Goal: Answer question/provide support

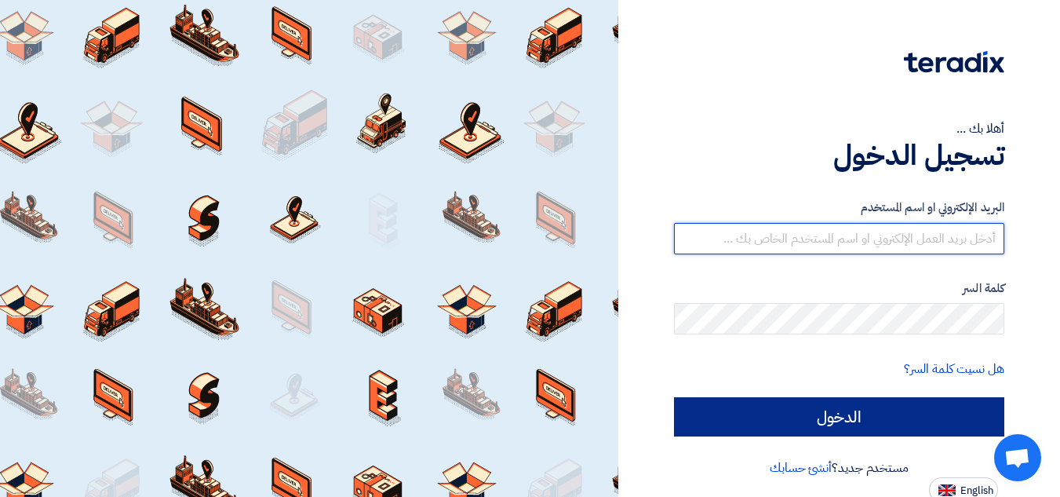
type input "[EMAIL_ADDRESS][DOMAIN_NAME]"
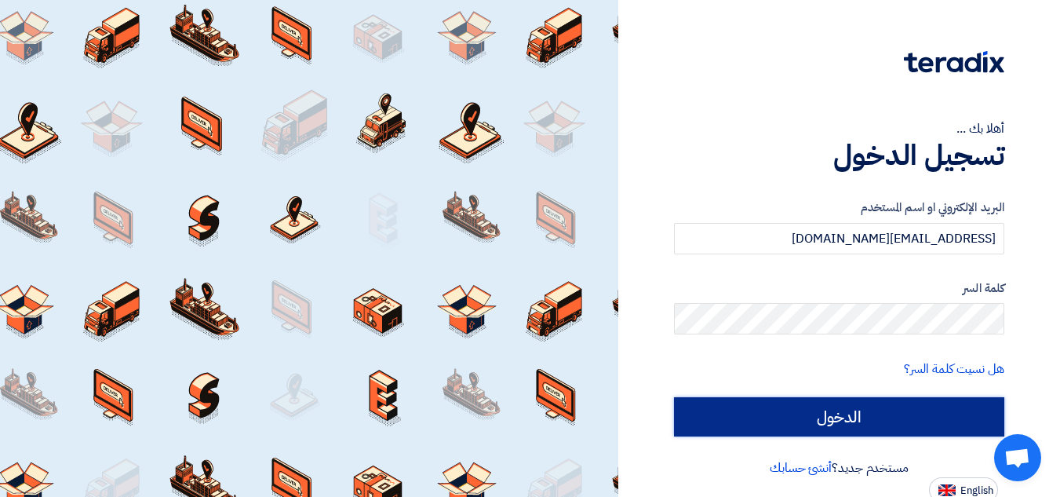
click at [724, 403] on input "الدخول" at bounding box center [839, 416] width 330 height 39
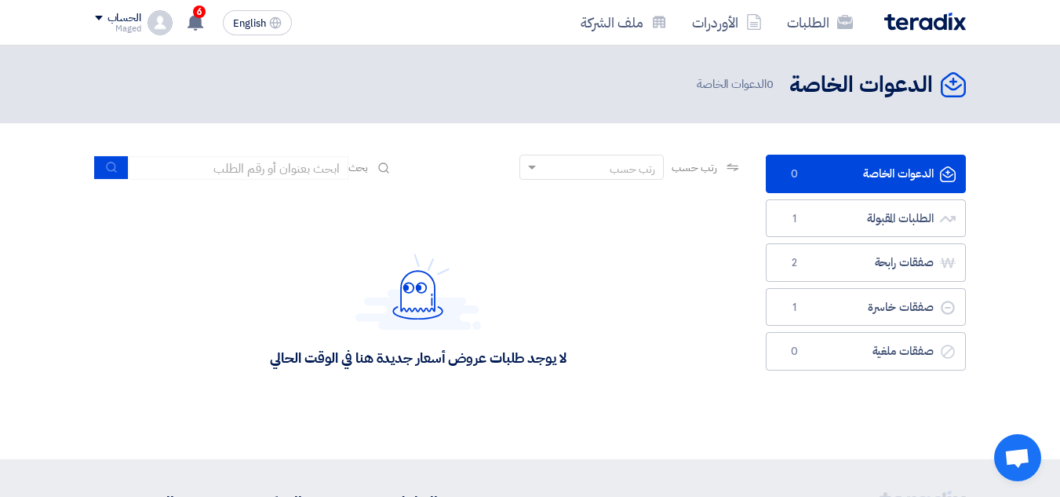
click at [674, 396] on div "لا يوجد طلبات عروض أسعار جديدة هنا في الوقت الحالي" at bounding box center [418, 309] width 647 height 235
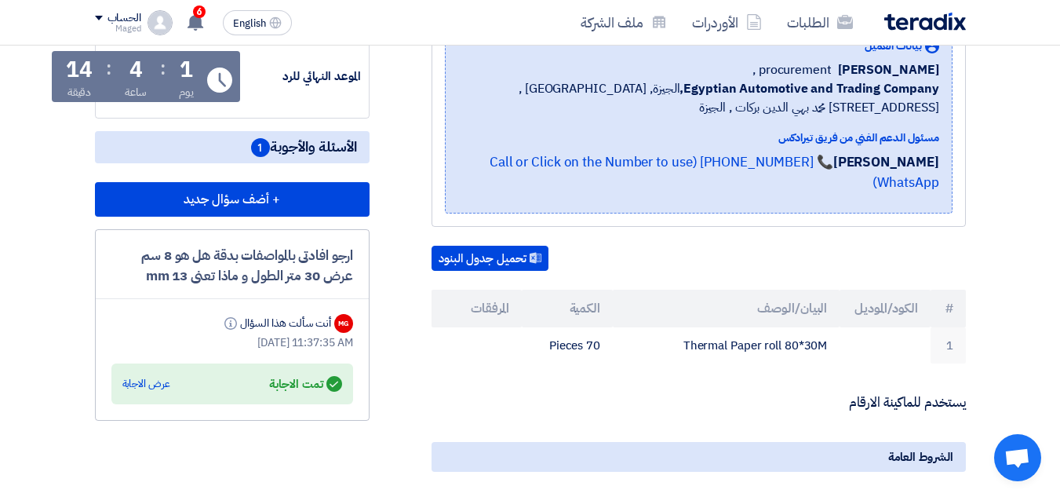
scroll to position [280, 0]
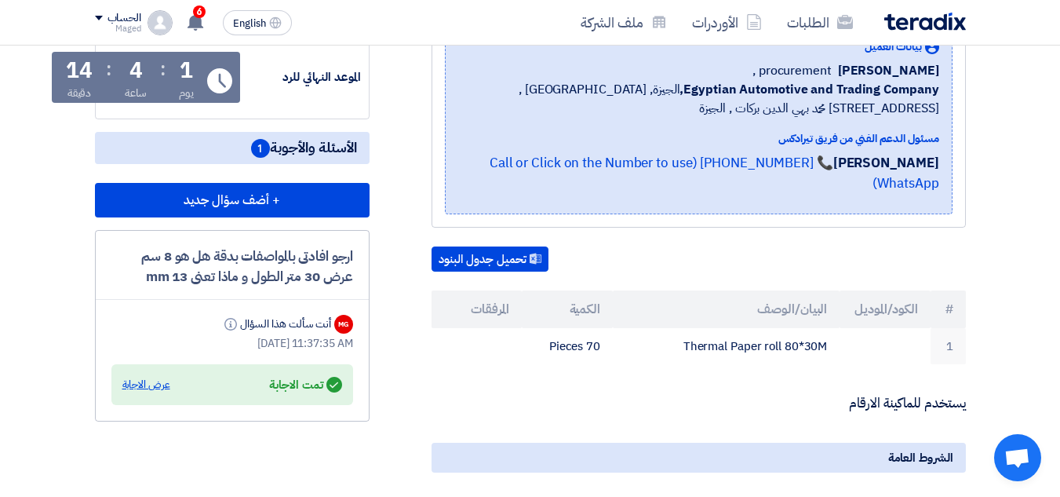
click at [146, 379] on div "عرض الاجابة" at bounding box center [146, 385] width 48 height 16
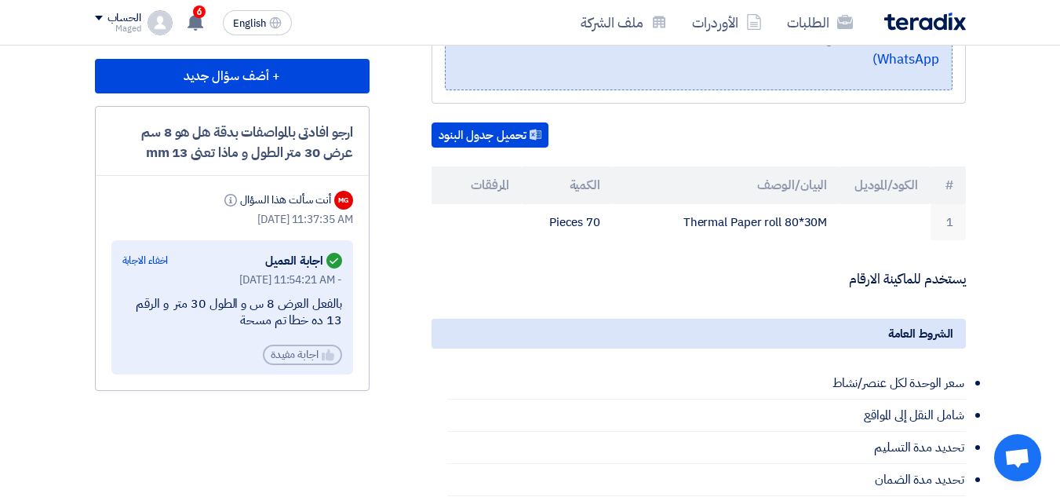
scroll to position [405, 0]
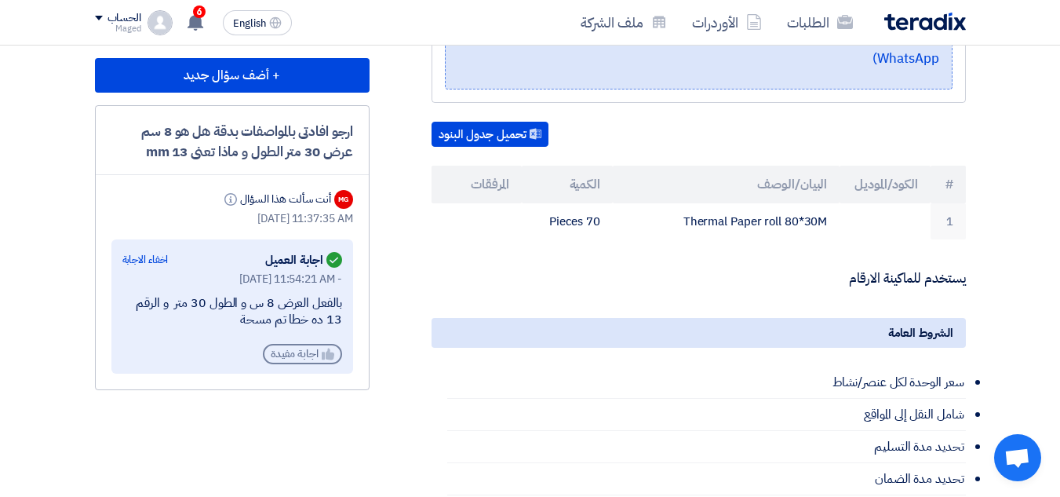
click at [294, 355] on div "Helpful اجابة مفيدة" at bounding box center [302, 354] width 79 height 20
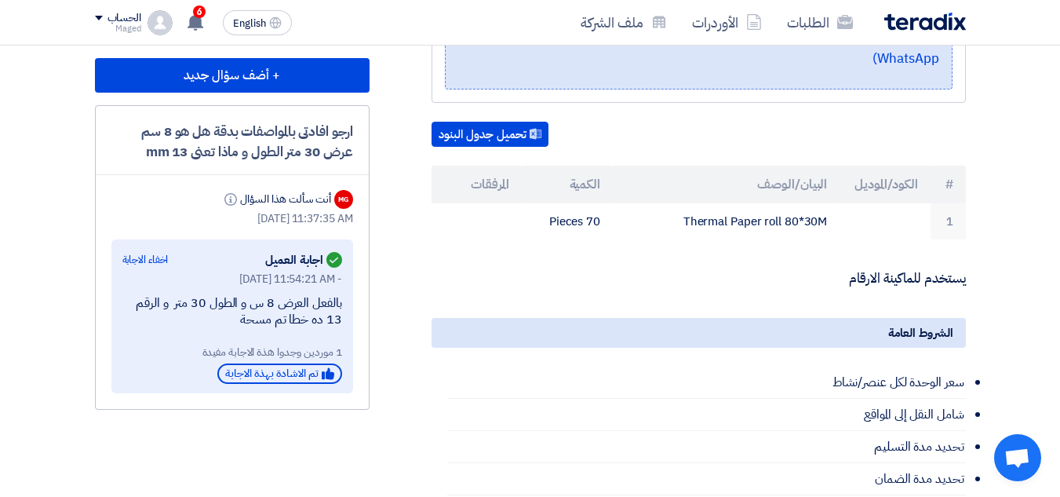
click at [439, 318] on div "الشروط العامة" at bounding box center [699, 333] width 534 height 30
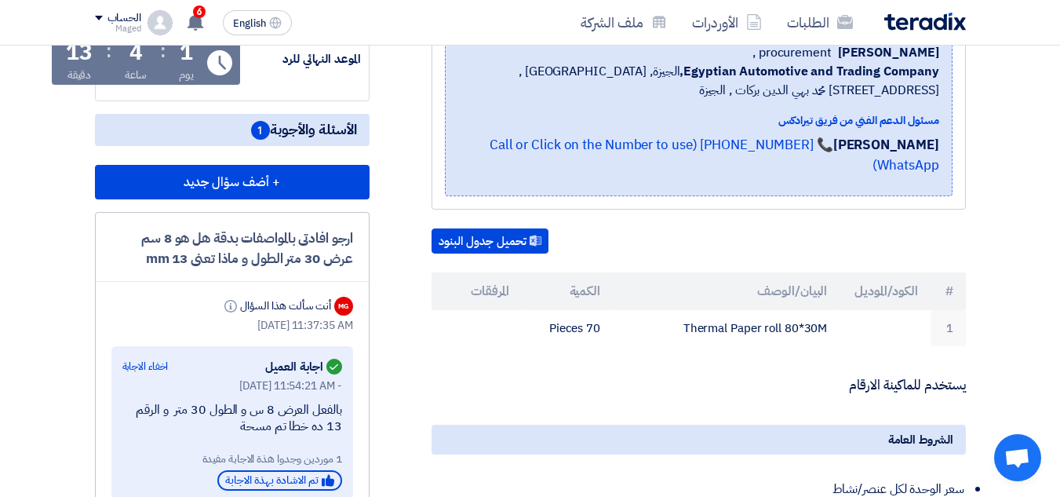
scroll to position [0, 0]
